Goal: Check status: Check status

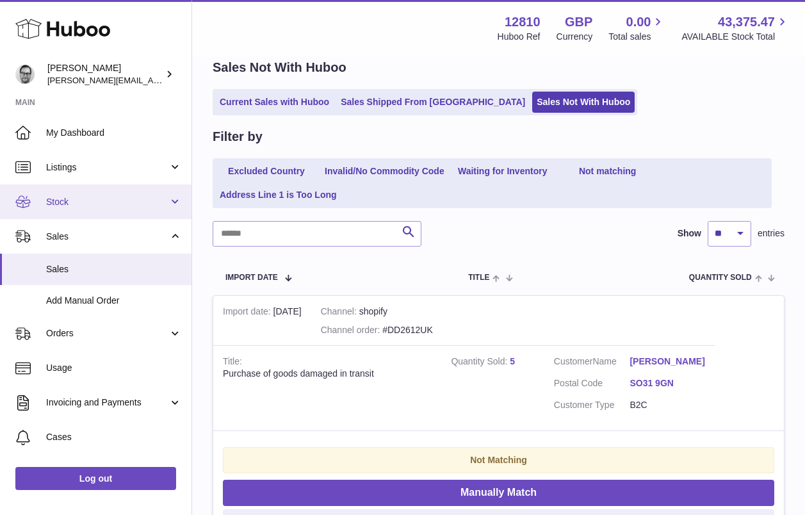
click at [64, 201] on span "Stock" at bounding box center [107, 202] width 122 height 12
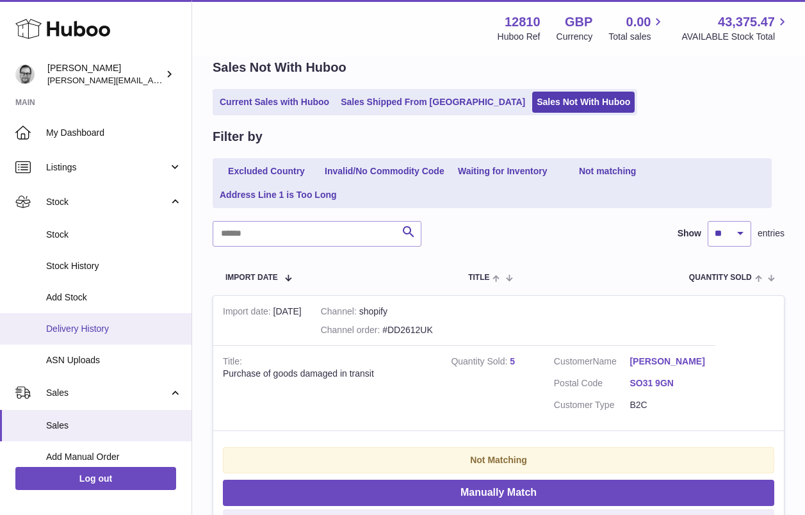
click at [108, 328] on span "Delivery History" at bounding box center [114, 329] width 136 height 12
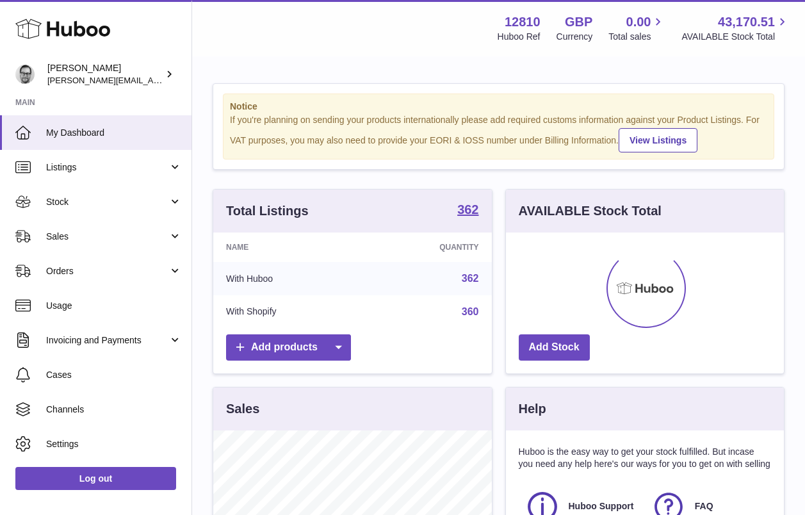
scroll to position [200, 278]
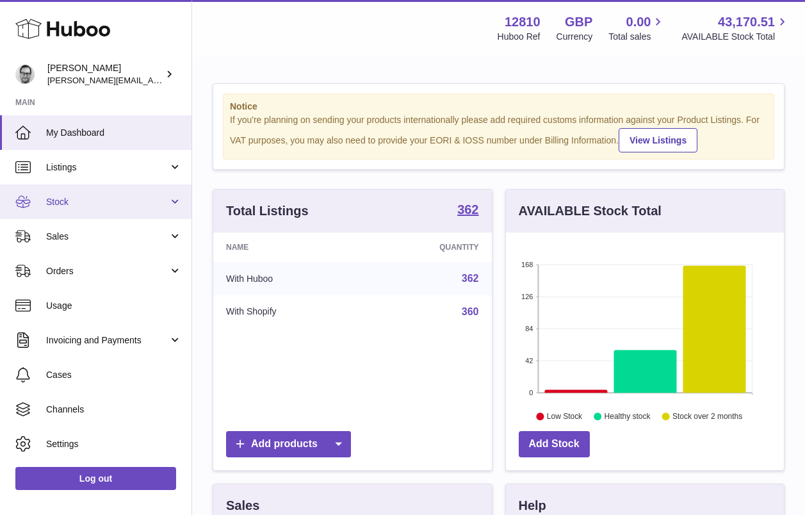
click at [84, 196] on span "Stock" at bounding box center [107, 202] width 122 height 12
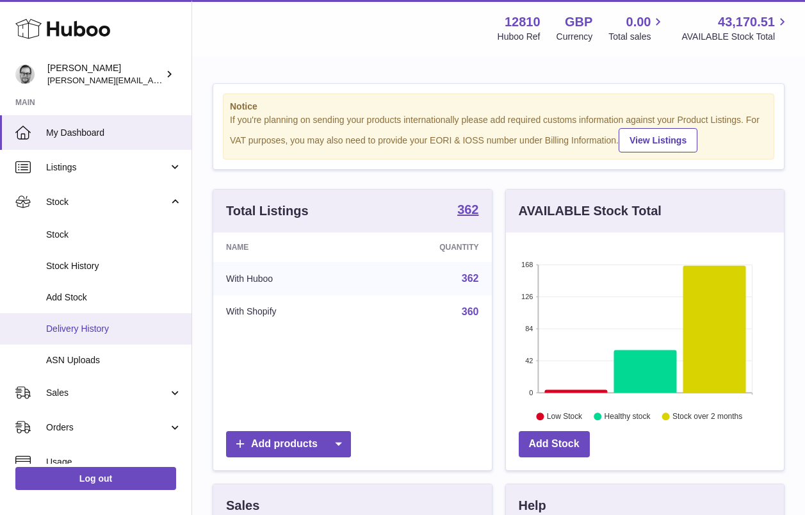
click at [92, 323] on span "Delivery History" at bounding box center [114, 329] width 136 height 12
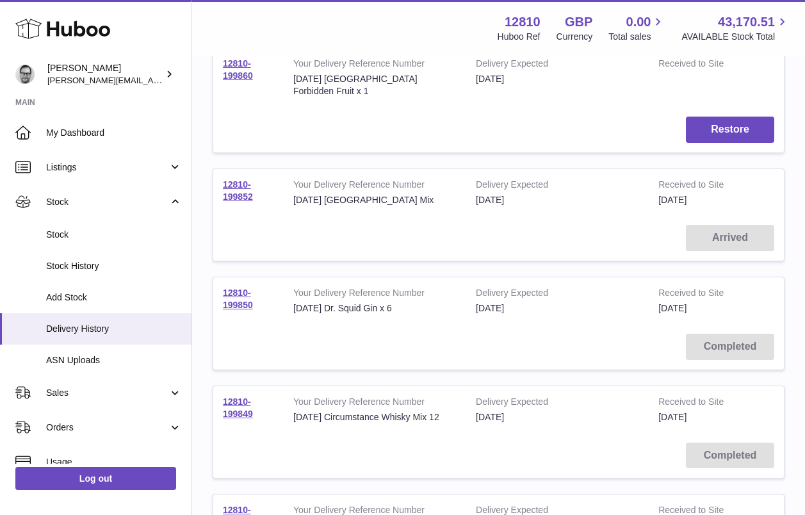
scroll to position [543, 0]
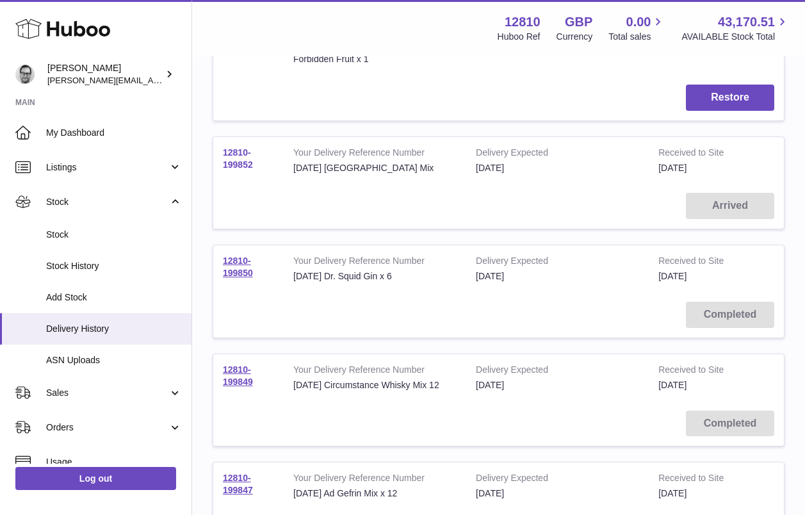
click at [233, 163] on link "12810-199852" at bounding box center [238, 158] width 30 height 22
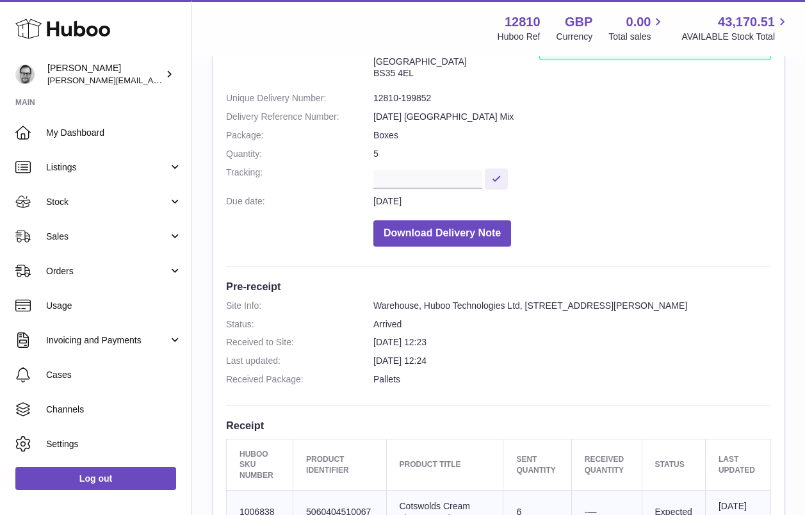
scroll to position [110, 0]
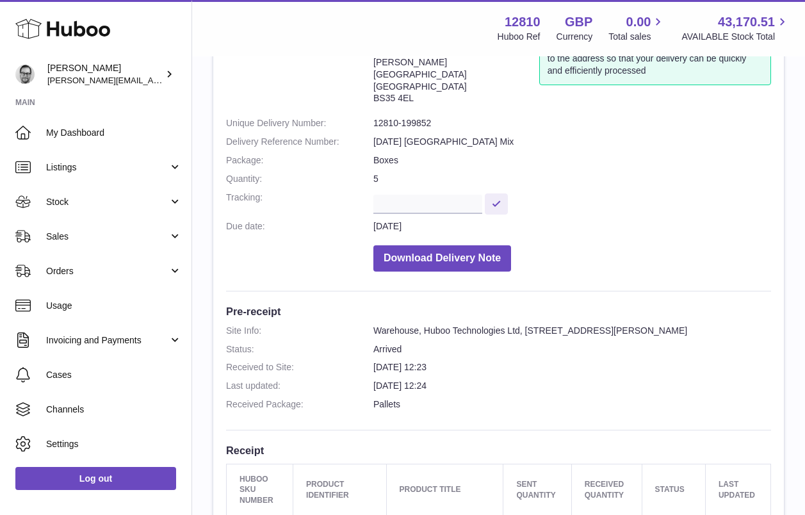
click at [401, 220] on dd "[DATE]" at bounding box center [571, 226] width 397 height 12
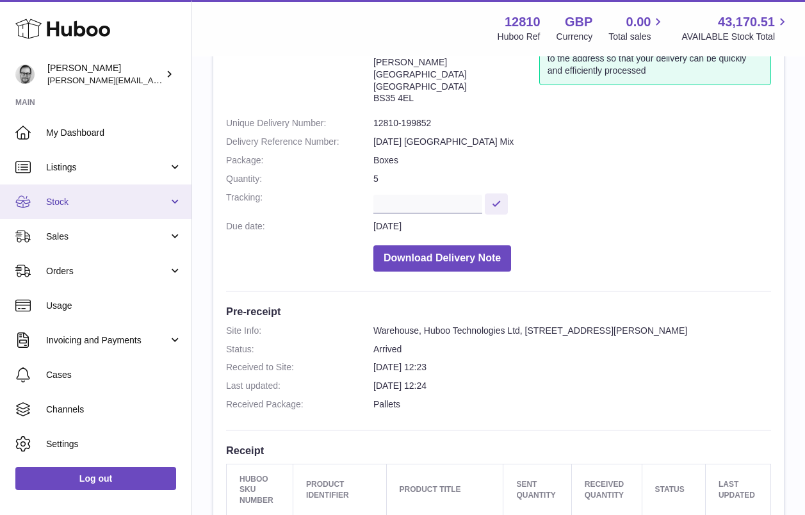
click at [70, 209] on link "Stock" at bounding box center [95, 201] width 191 height 35
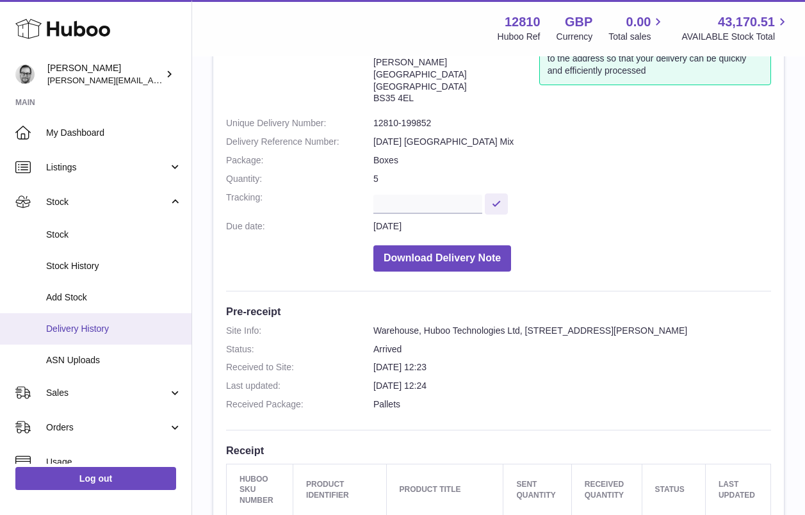
click at [88, 333] on span "Delivery History" at bounding box center [114, 329] width 136 height 12
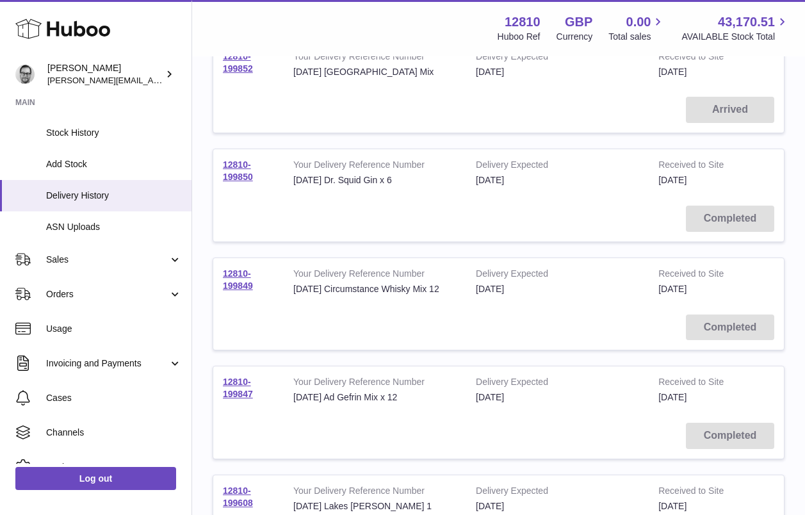
scroll to position [641, 0]
